Goal: Information Seeking & Learning: Learn about a topic

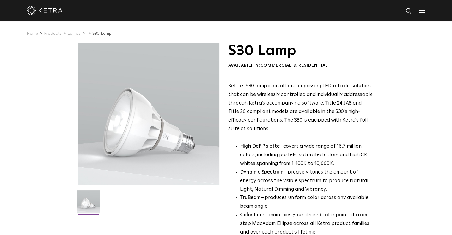
click at [70, 34] on link "Lamps" at bounding box center [73, 33] width 13 height 4
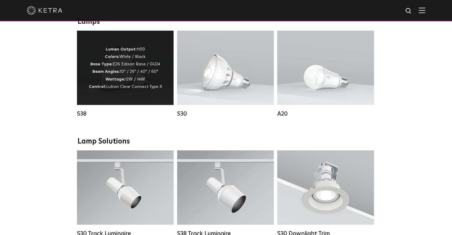
click at [130, 85] on p "Lumen Output: 1100 Colors: White / Black Base Type: E26 Edison Base / GU24 Beam…" at bounding box center [125, 68] width 73 height 45
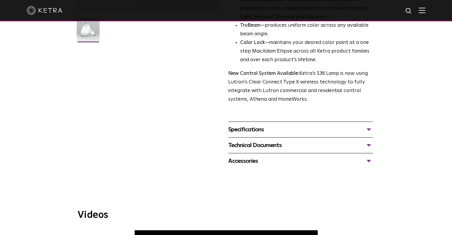
scroll to position [173, 0]
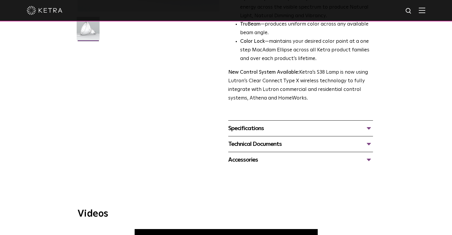
click at [246, 128] on div "Specifications" at bounding box center [300, 129] width 145 height 10
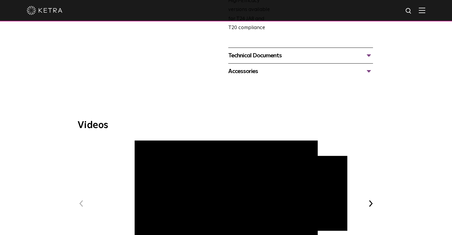
scroll to position [396, 0]
click at [288, 51] on div "Technical Documents" at bounding box center [300, 55] width 145 height 10
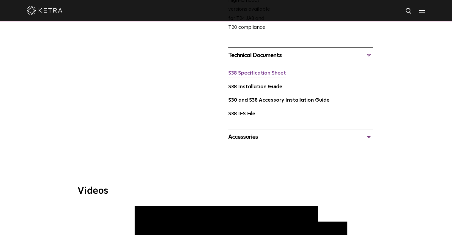
click at [263, 75] on link "S38 Specification Sheet" at bounding box center [257, 73] width 58 height 5
